Goal: Task Accomplishment & Management: Complete application form

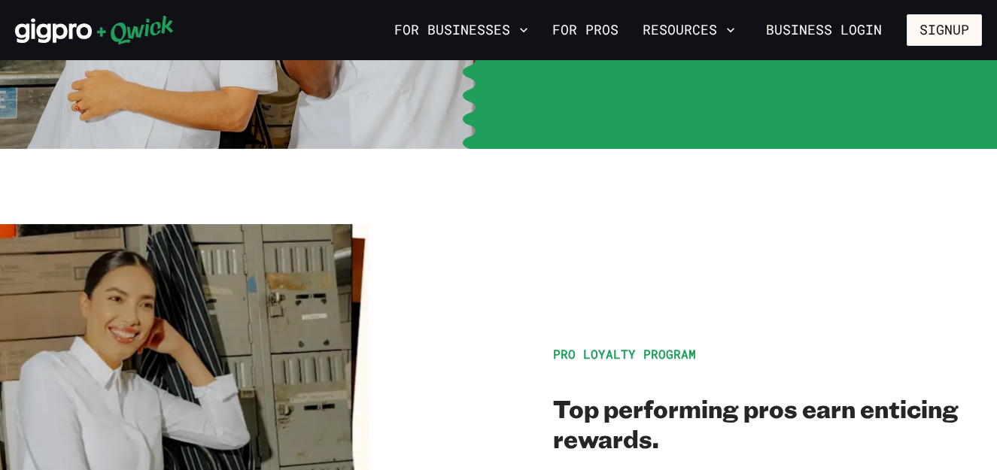
scroll to position [2247, 0]
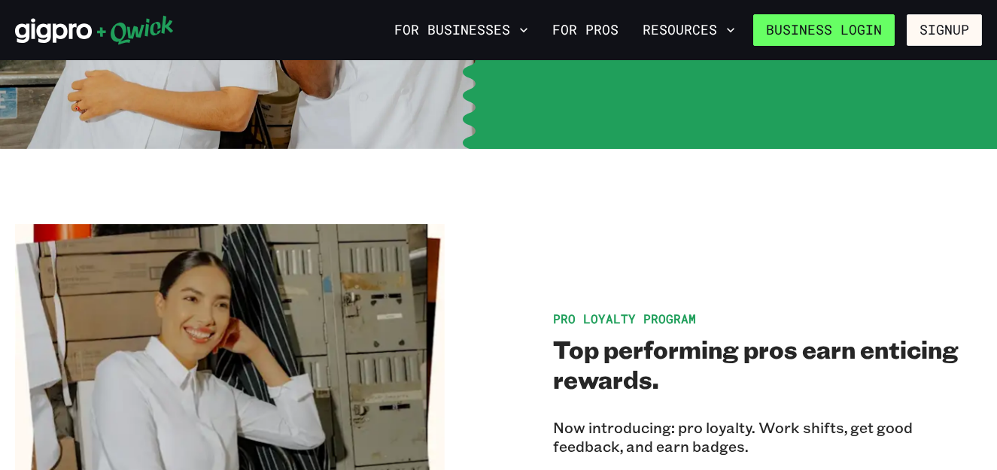
click at [861, 21] on link "Business Login" at bounding box center [823, 30] width 141 height 32
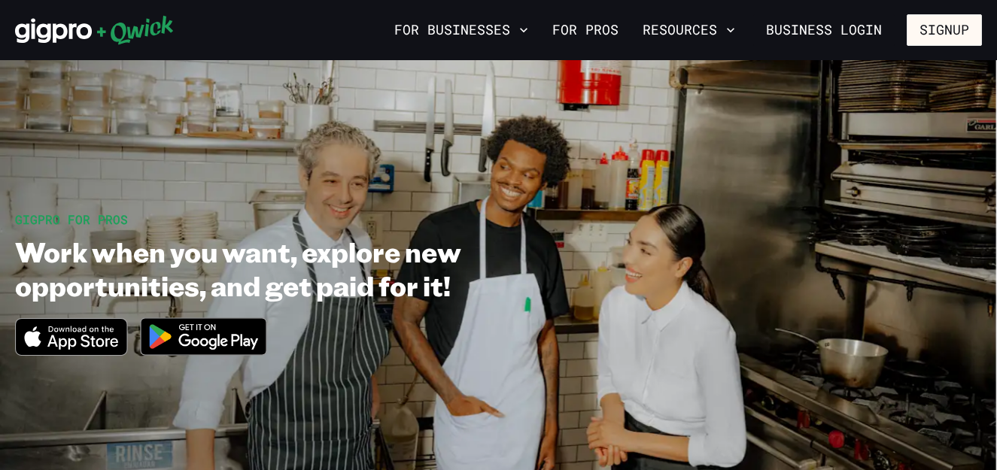
scroll to position [2247, 0]
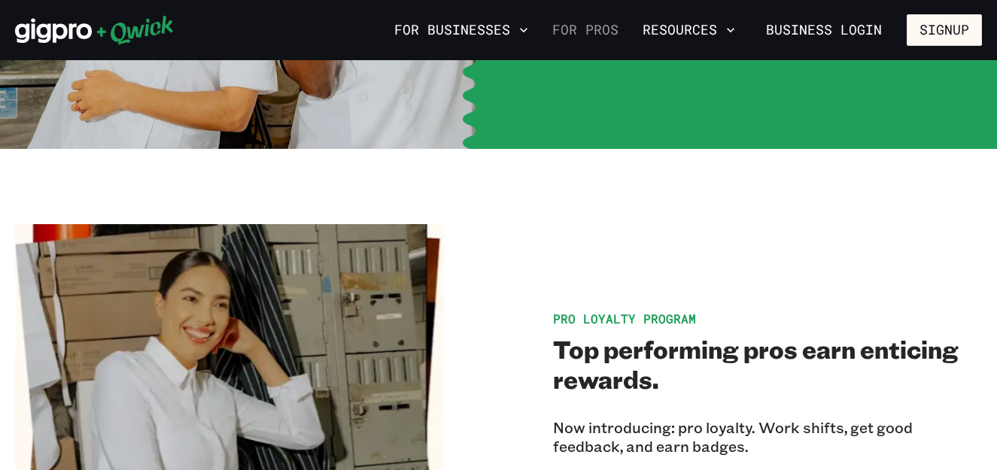
click at [595, 30] on link "For Pros" at bounding box center [585, 30] width 78 height 26
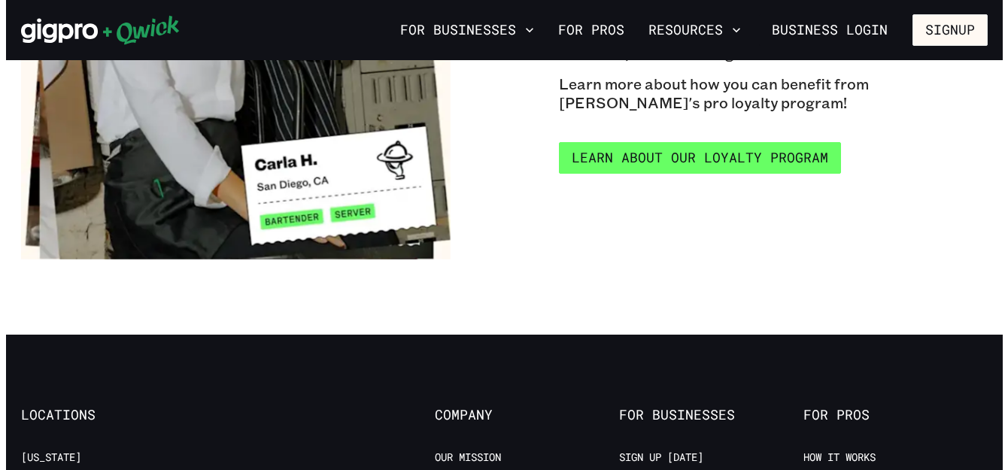
scroll to position [2640, 0]
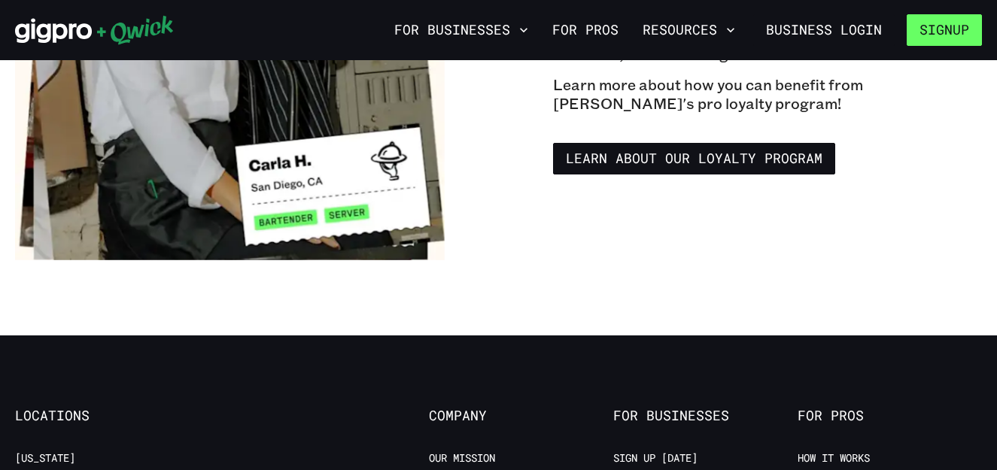
click at [928, 24] on button "Signup" at bounding box center [944, 30] width 75 height 32
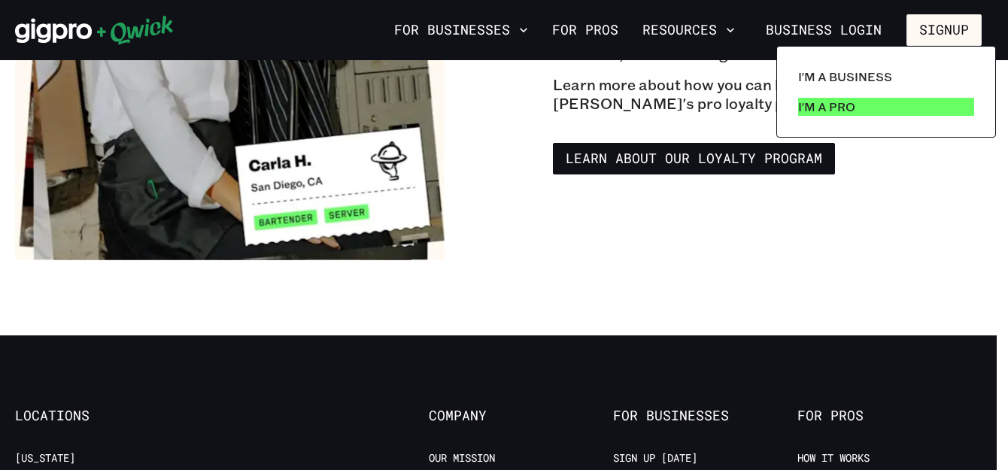
click at [854, 108] on p "I'm a Pro" at bounding box center [826, 107] width 57 height 18
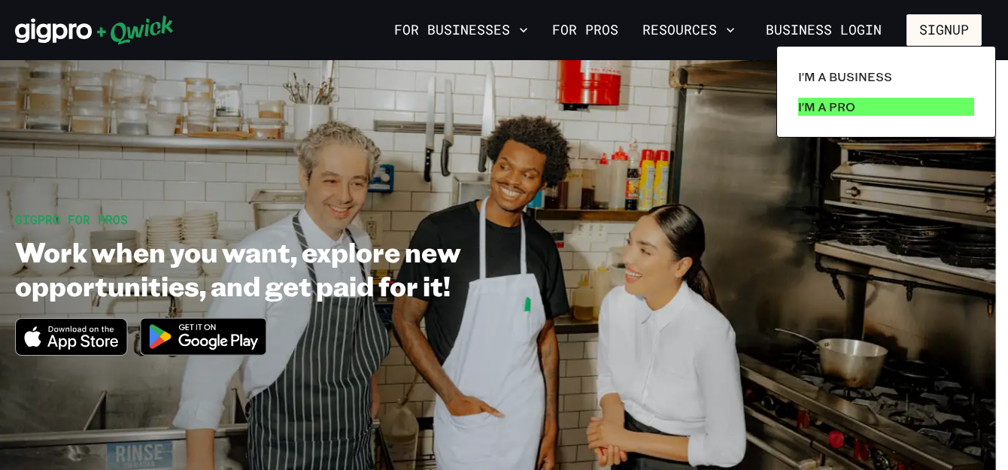
click at [845, 106] on p "I'm a Pro" at bounding box center [826, 107] width 57 height 18
